Goal: Navigation & Orientation: Find specific page/section

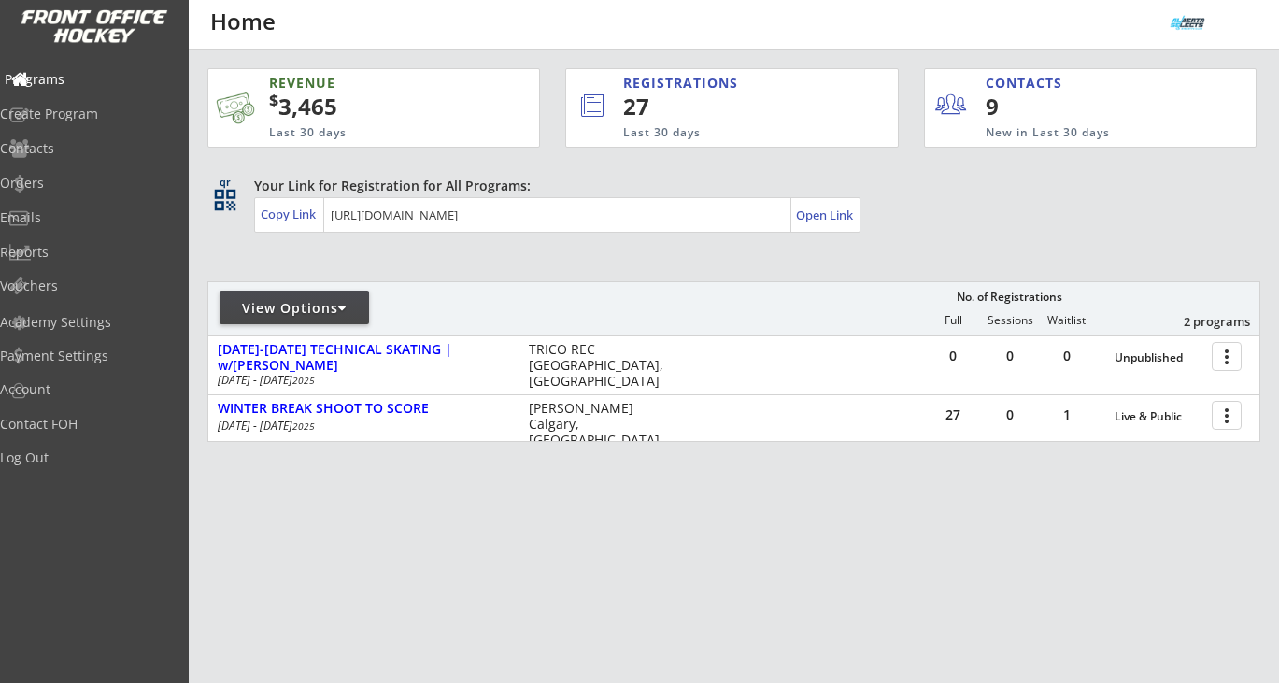
click at [84, 80] on div "Programs" at bounding box center [89, 79] width 168 height 13
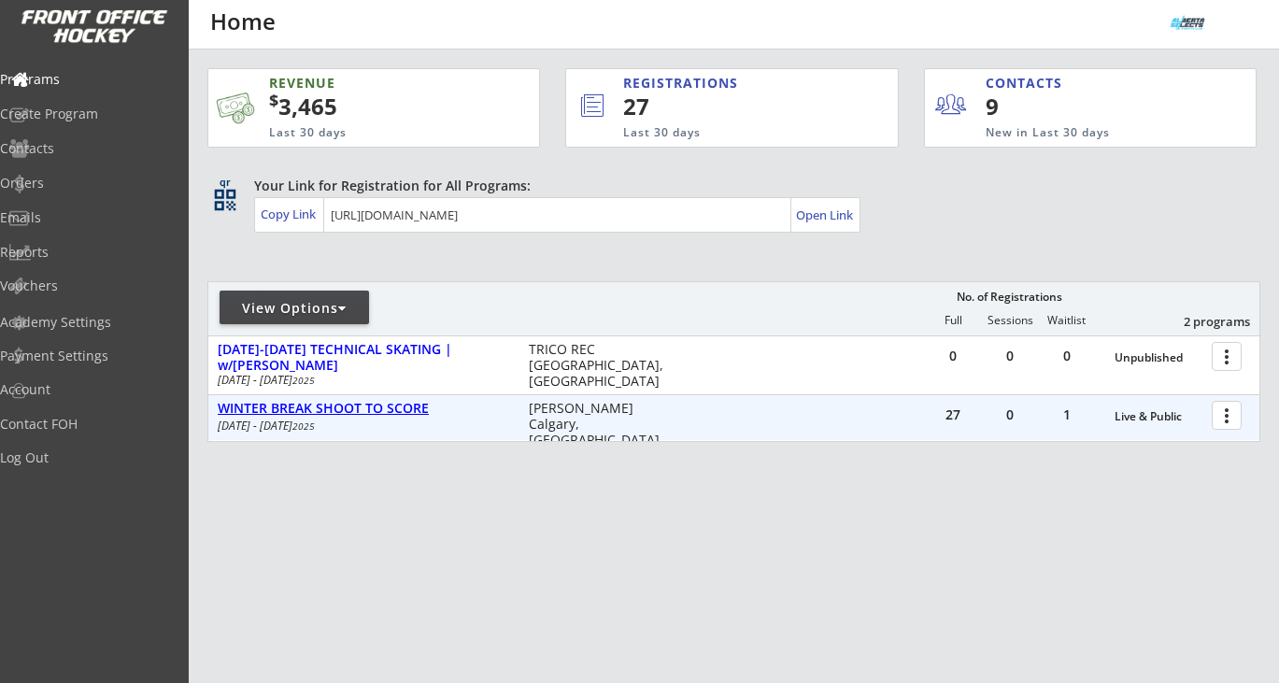
click at [351, 413] on div "WINTER BREAK SHOOT TO SCORE" at bounding box center [363, 409] width 291 height 16
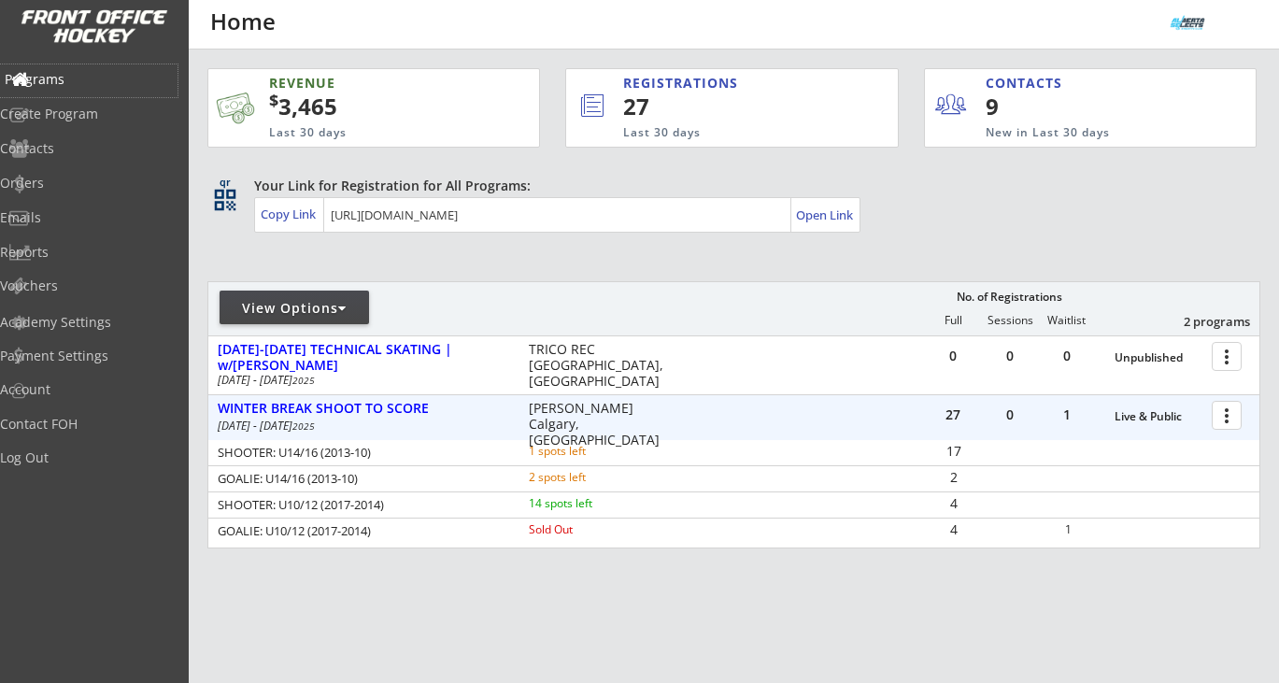
click at [98, 93] on div "Programs" at bounding box center [88, 80] width 177 height 33
click at [73, 458] on div "Log Out" at bounding box center [89, 457] width 168 height 13
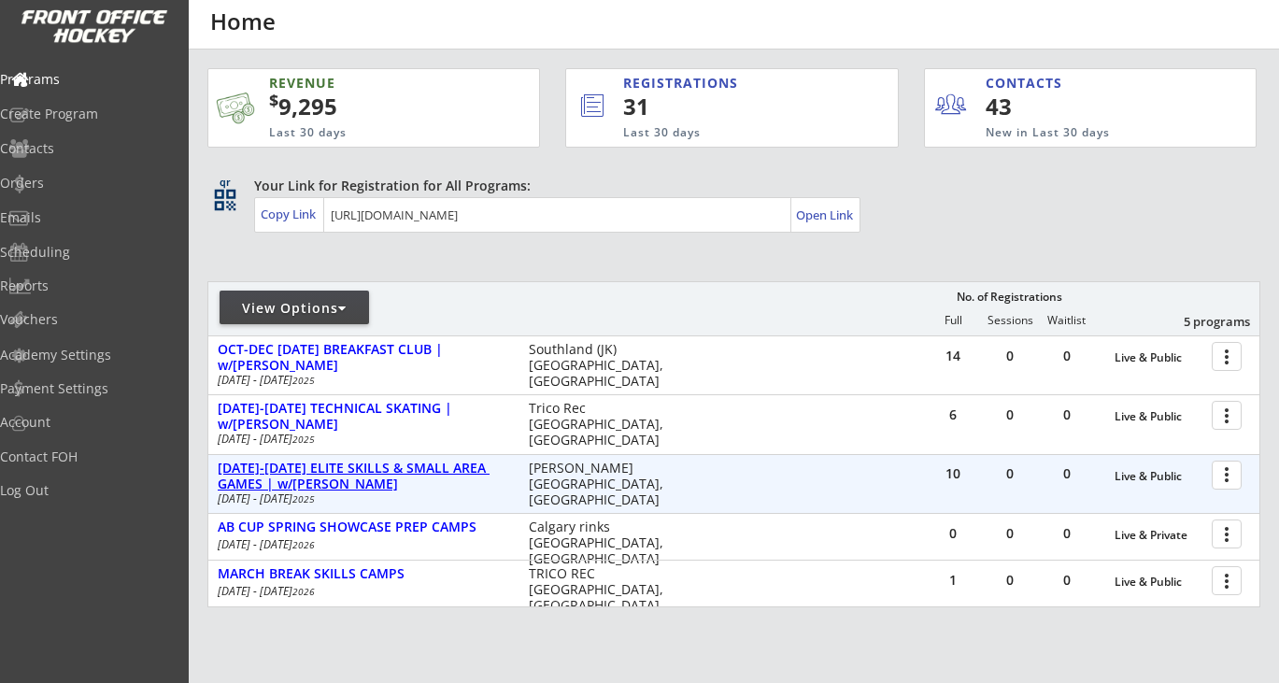
click at [436, 468] on div "DEC 27-29 ELITE SKILLS & SMALL AREA GAMES | w/BRODY SUTTER" at bounding box center [363, 476] width 291 height 32
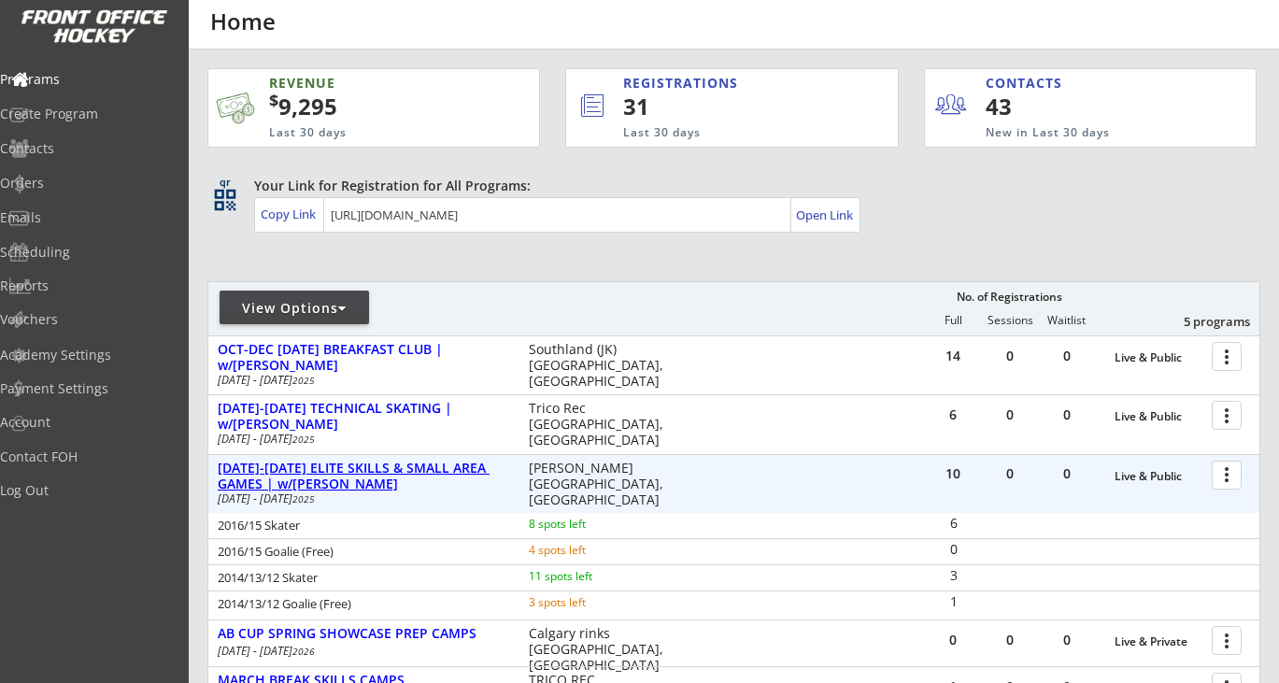
click at [436, 468] on div "DEC 27-29 ELITE SKILLS & SMALL AREA GAMES | w/BRODY SUTTER" at bounding box center [363, 476] width 291 height 32
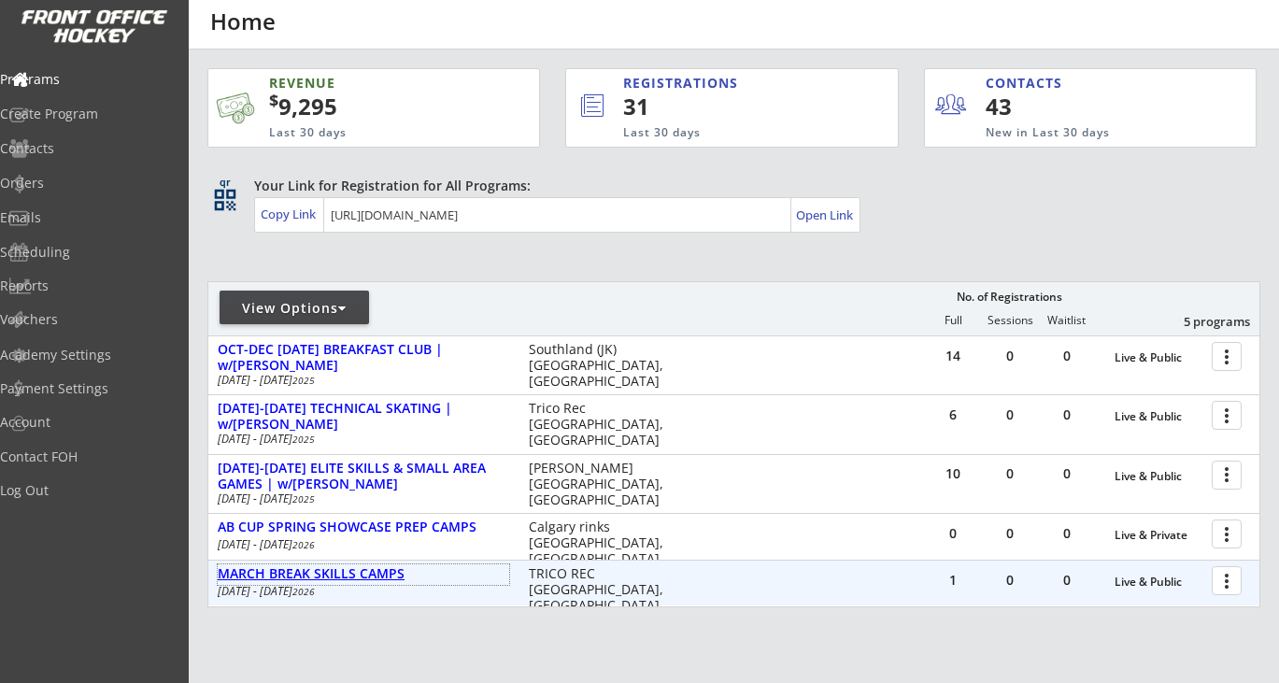
click at [389, 576] on div "MARCH BREAK SKILLS CAMPS" at bounding box center [363, 574] width 291 height 16
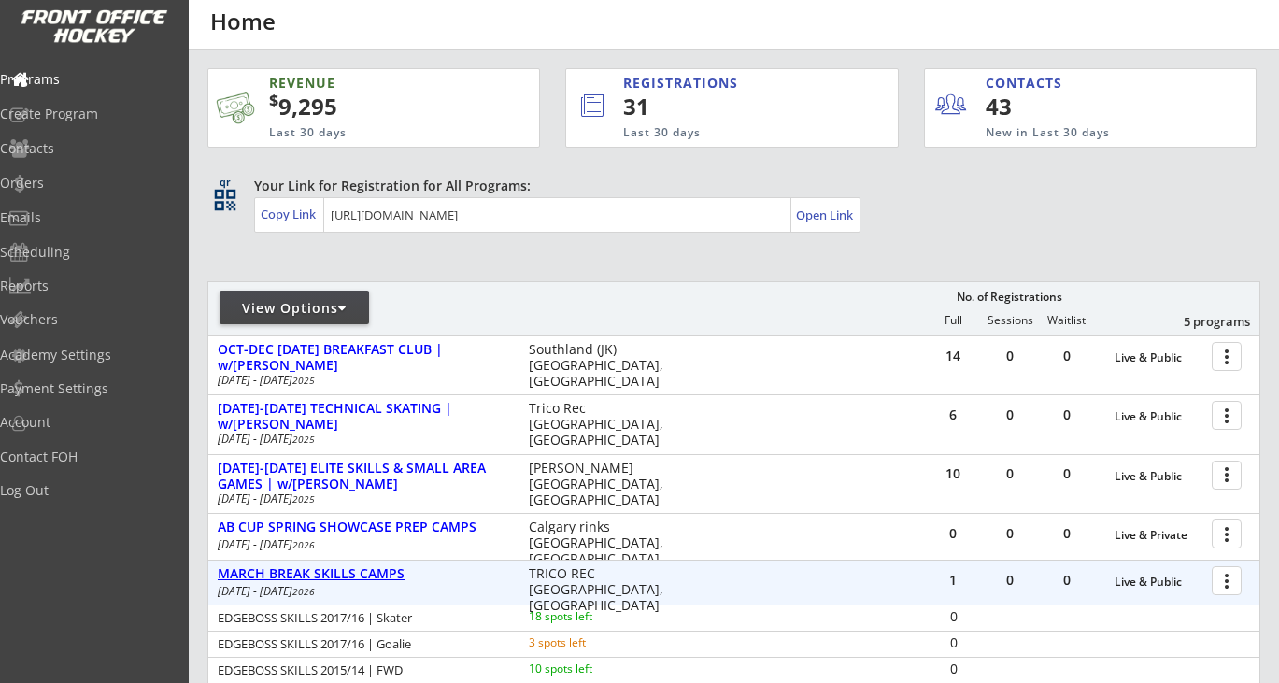
click at [389, 576] on div "MARCH BREAK SKILLS CAMPS" at bounding box center [363, 574] width 291 height 16
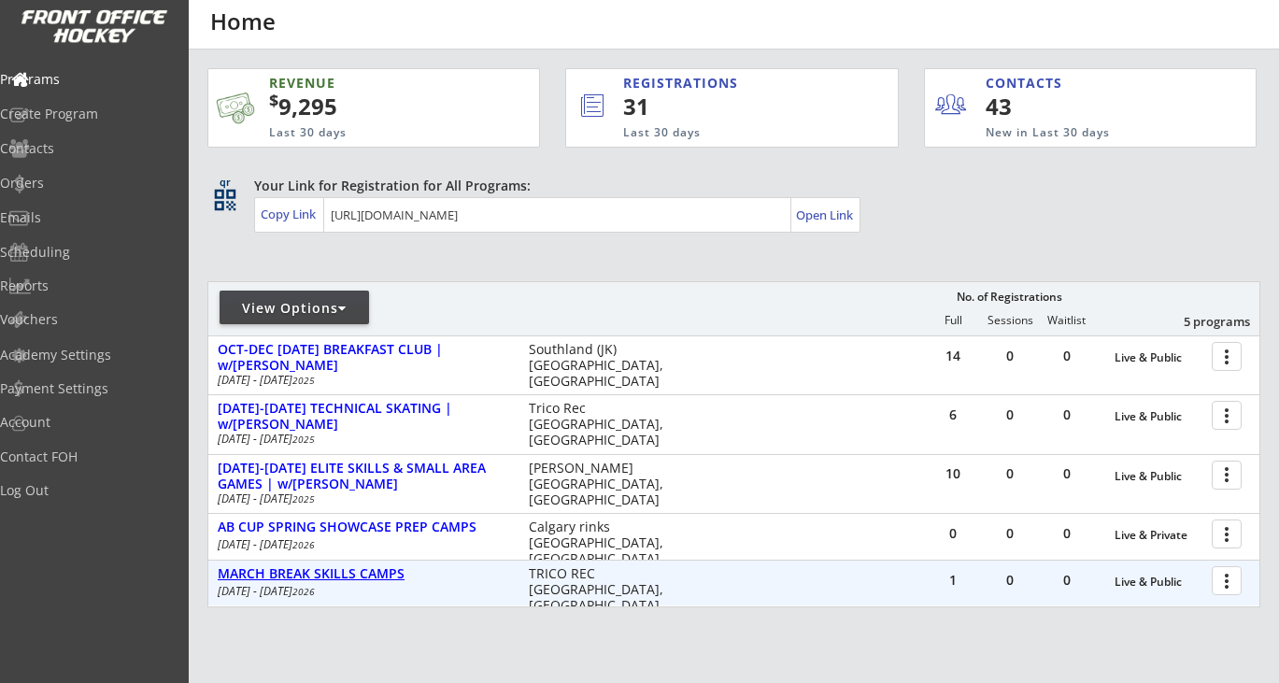
click at [389, 575] on div "MARCH BREAK SKILLS CAMPS" at bounding box center [363, 574] width 291 height 16
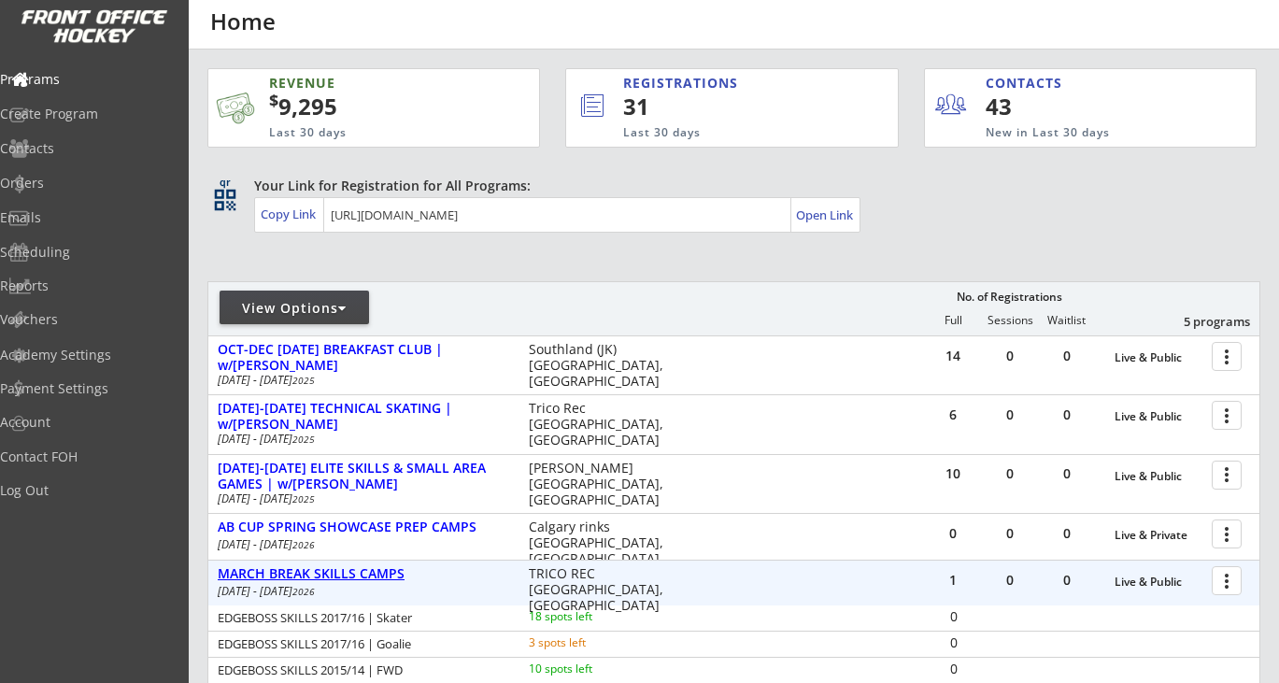
click at [389, 571] on div "MARCH BREAK SKILLS CAMPS" at bounding box center [363, 574] width 291 height 16
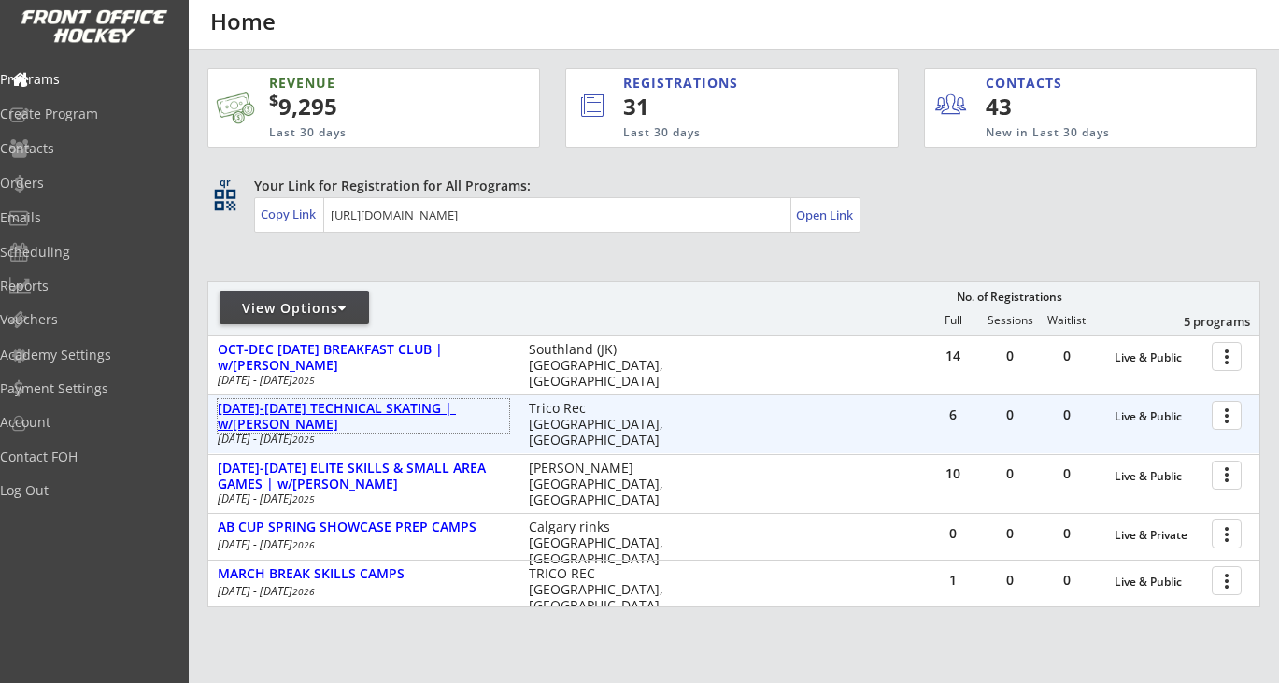
click at [448, 410] on div "DEC 26-28 TECHNICAL SKATING | w/CANDICE BEHM" at bounding box center [363, 417] width 291 height 32
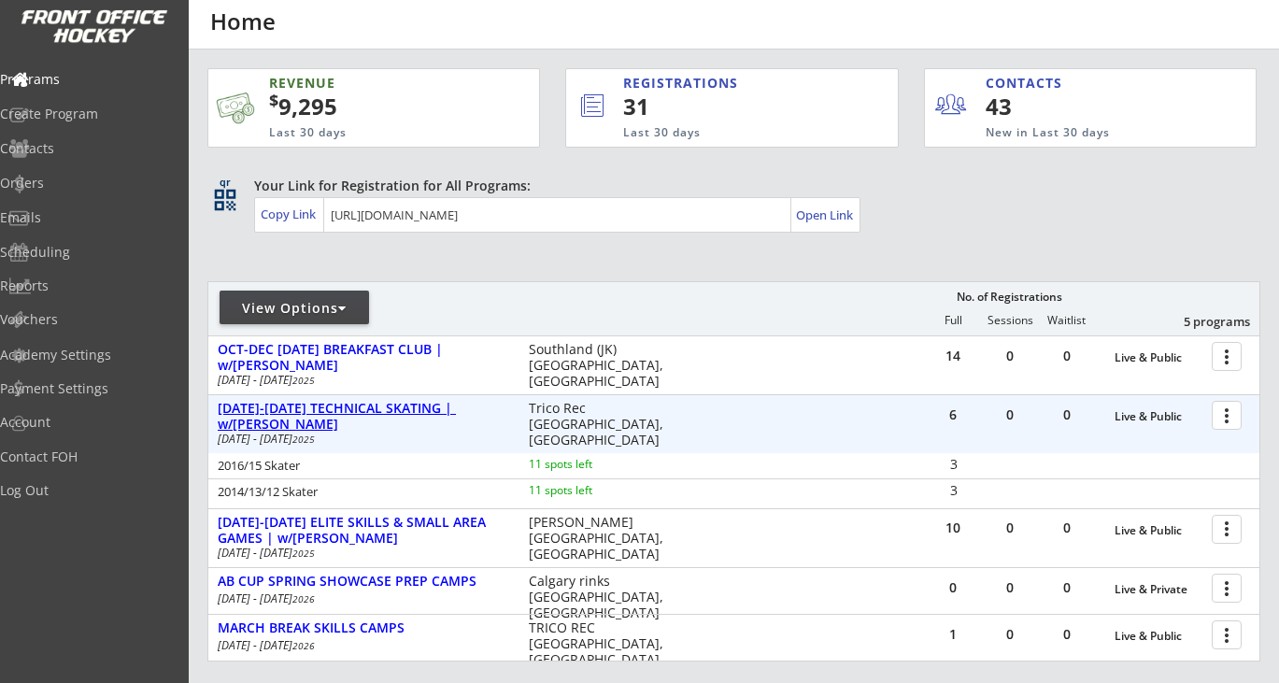
click at [448, 410] on div "DEC 26-28 TECHNICAL SKATING | w/CANDICE BEHM" at bounding box center [363, 417] width 291 height 32
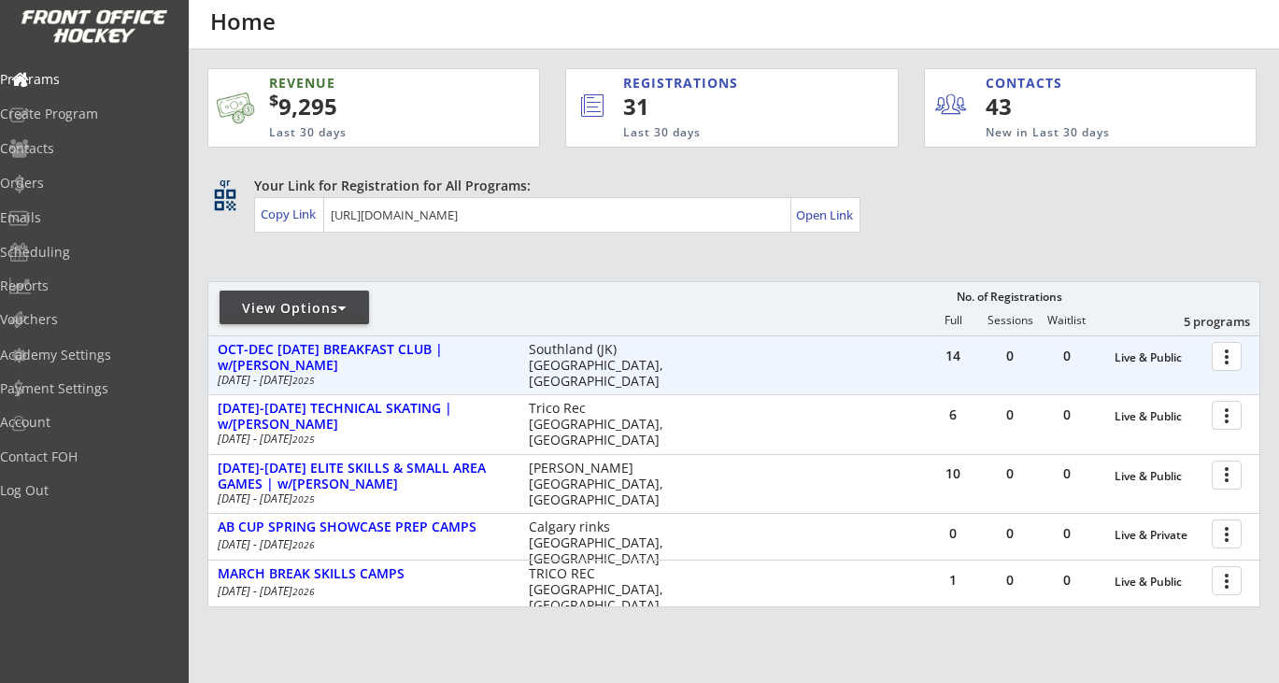
click at [407, 339] on div "14 0 0 Live & Public more_vert OCT-DEC THURSDAY BREAKFAST CLUB | w/BRODY SUTTER…" at bounding box center [733, 365] width 1051 height 58
click at [409, 349] on div "OCT-DEC [DATE] BREAKFAST CLUB | w/[PERSON_NAME]" at bounding box center [363, 358] width 291 height 32
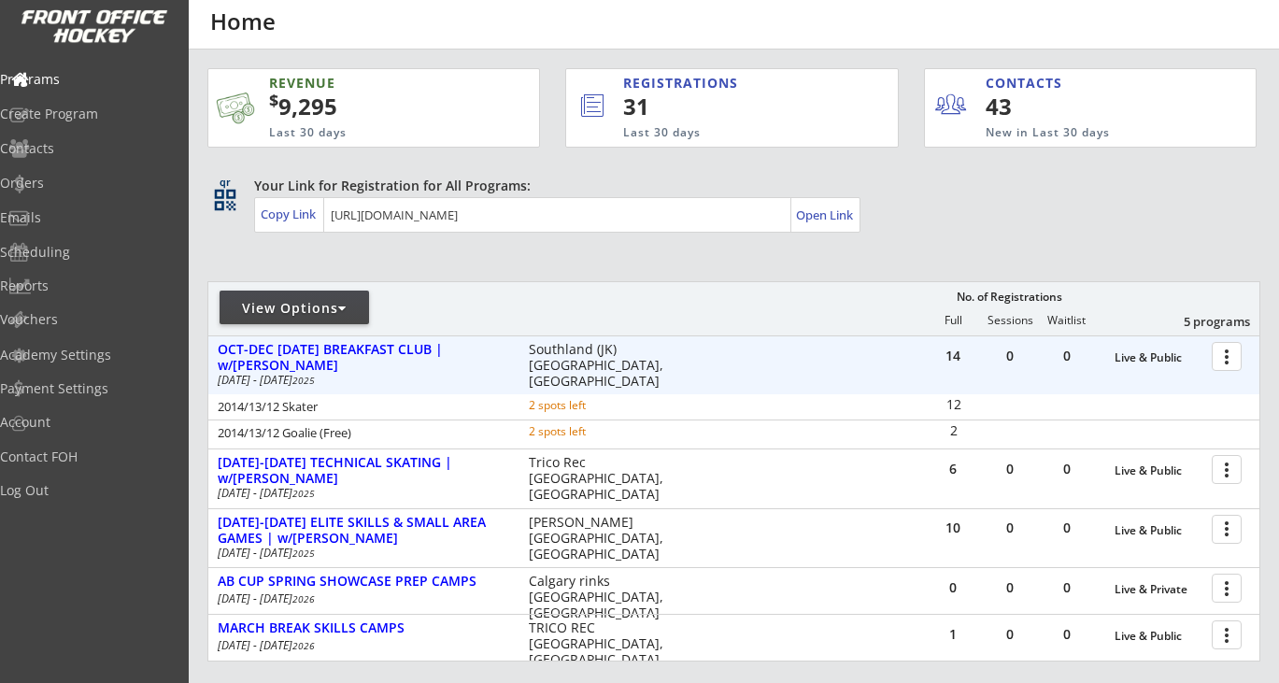
click at [1227, 356] on div at bounding box center [1229, 355] width 33 height 33
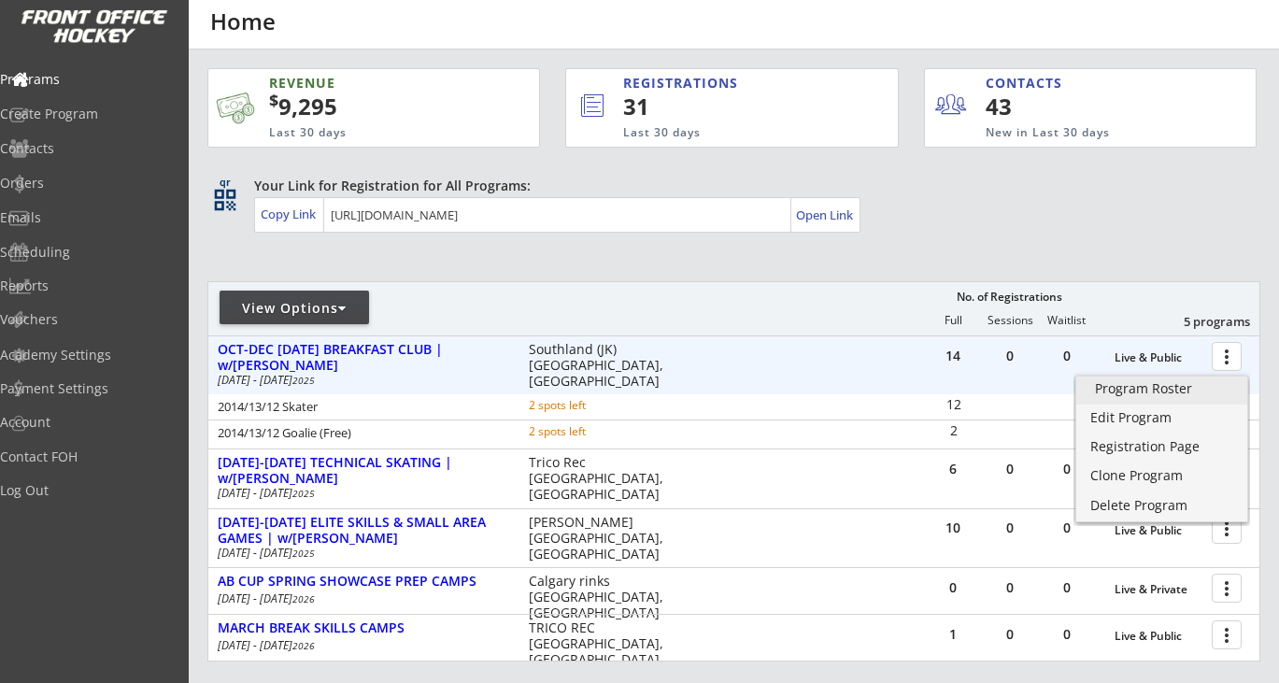
click at [1159, 390] on div "Program Roster" at bounding box center [1162, 388] width 134 height 13
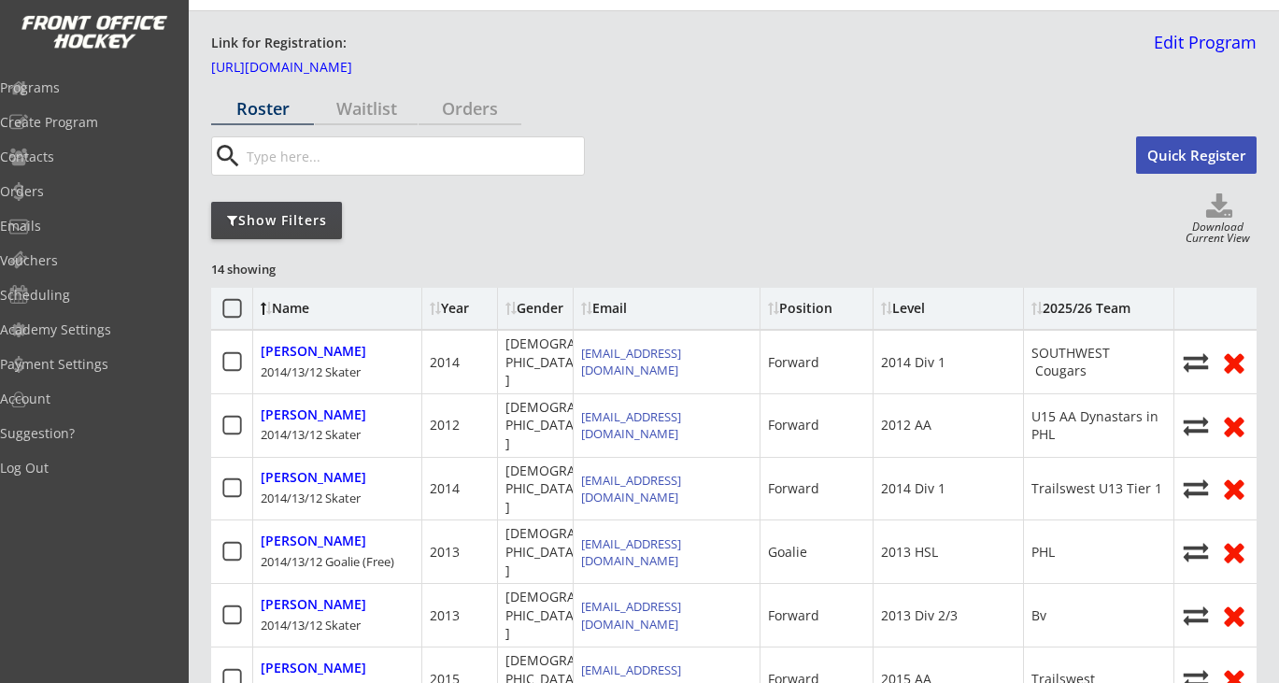
scroll to position [41, 0]
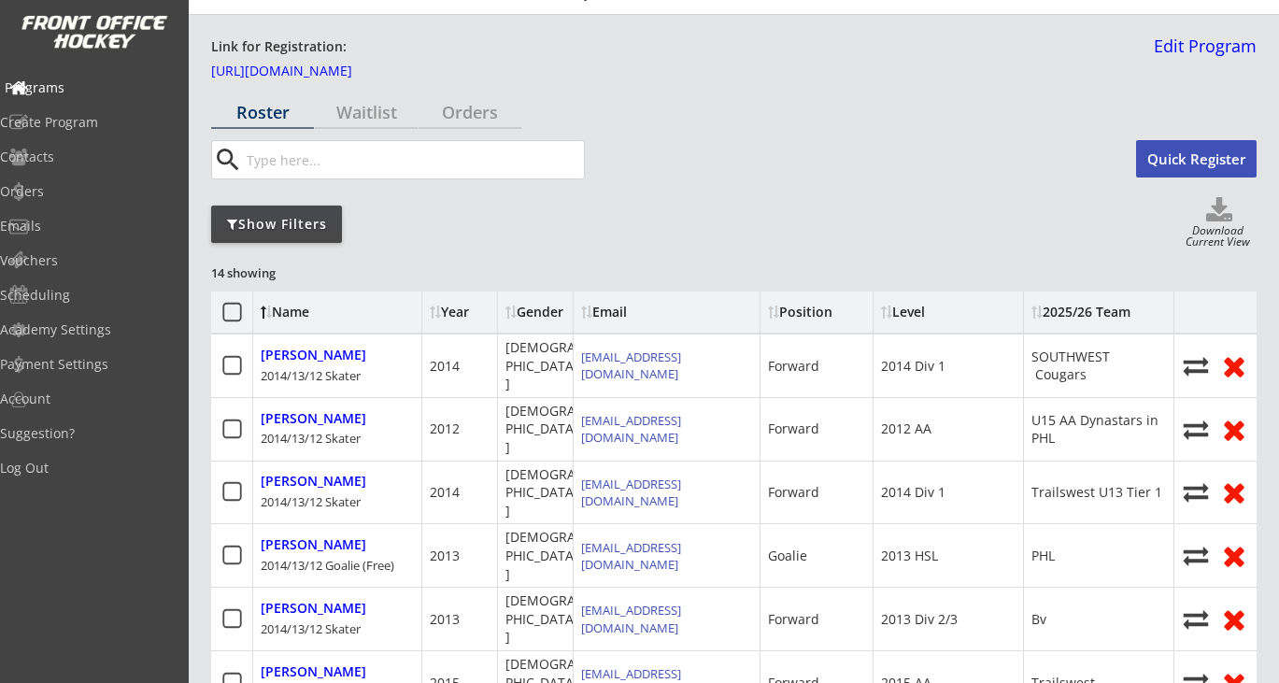
click at [83, 92] on div "Programs" at bounding box center [89, 87] width 168 height 13
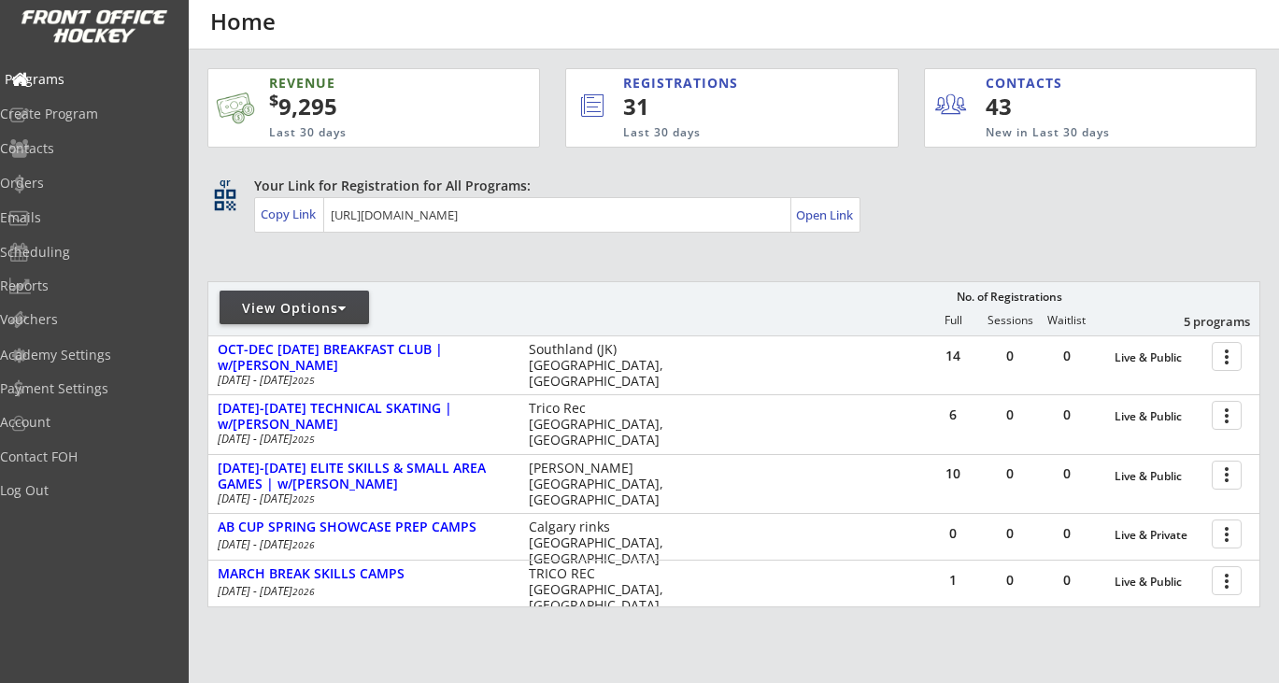
click at [78, 73] on div "Programs" at bounding box center [89, 79] width 168 height 13
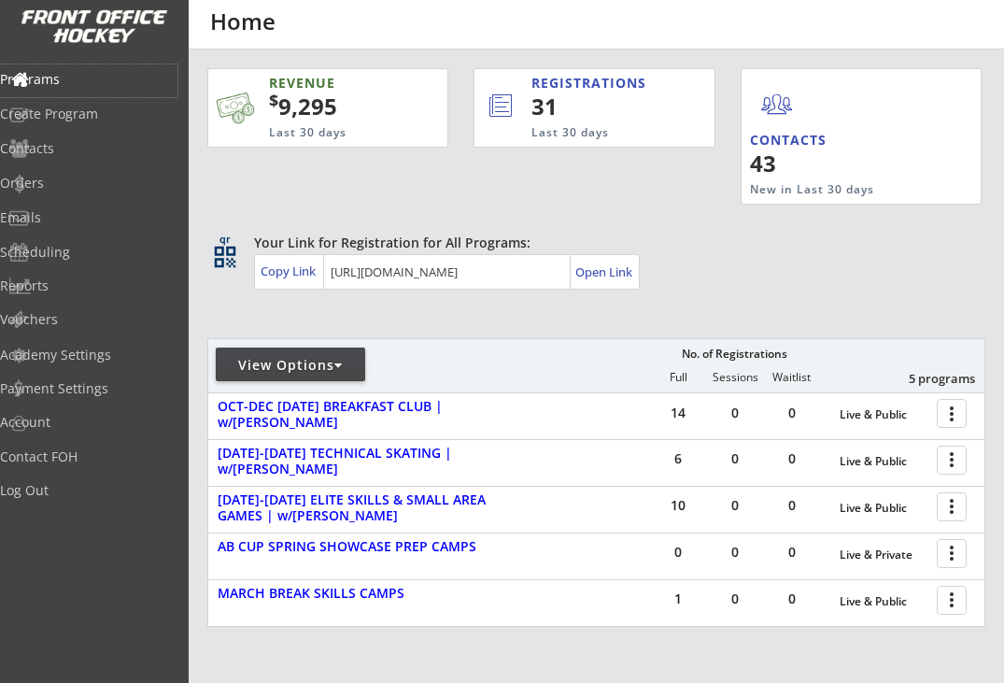
click at [79, 63] on div "Programs Create Program Contacts Orders Emails Scheduling Reports Vouchers" at bounding box center [94, 199] width 189 height 280
click at [76, 86] on div "Programs" at bounding box center [89, 79] width 168 height 13
click at [67, 489] on div "Log Out" at bounding box center [89, 490] width 168 height 13
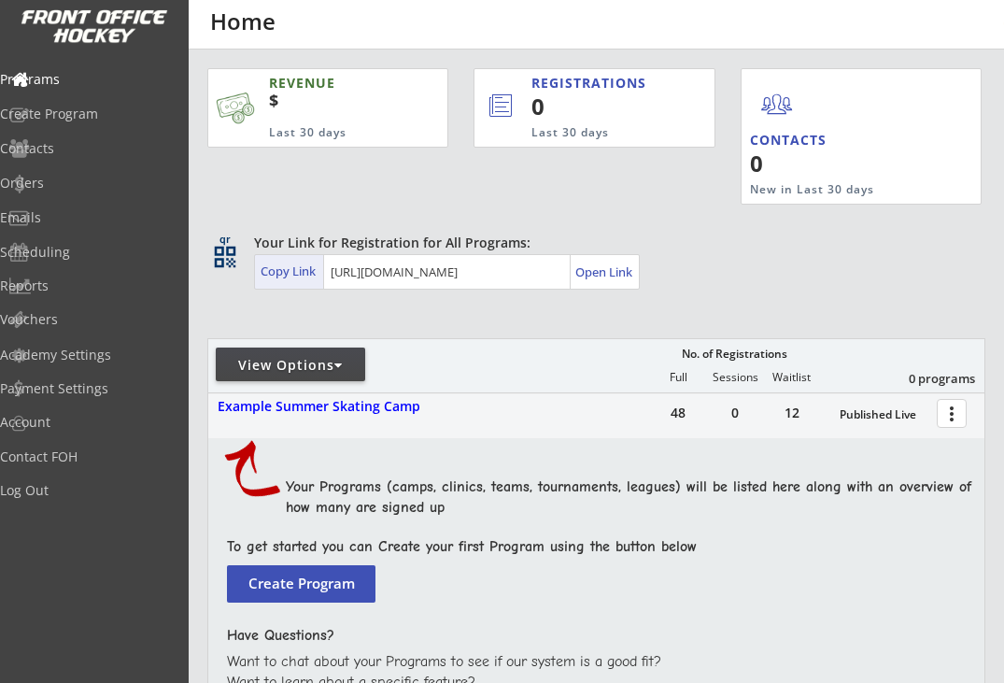
click at [296, 275] on div "Copy Link" at bounding box center [290, 270] width 59 height 17
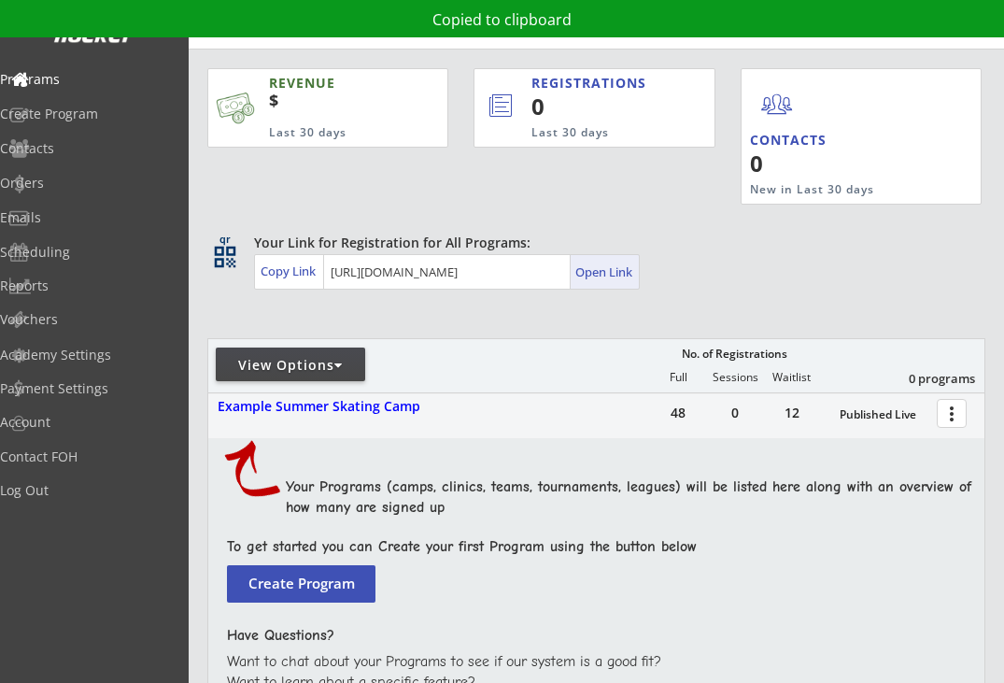
click at [599, 269] on div "Open Link" at bounding box center [604, 272] width 59 height 16
